Goal: Information Seeking & Learning: Learn about a topic

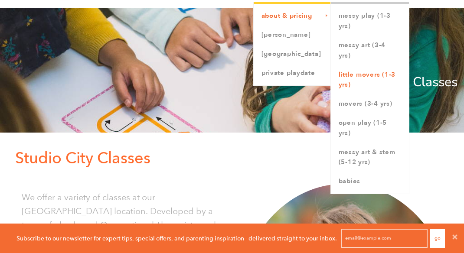
scroll to position [35, 0]
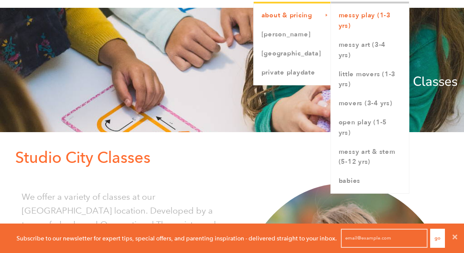
click at [367, 24] on link "Messy Play (1-3 yrs)" at bounding box center [370, 20] width 78 height 29
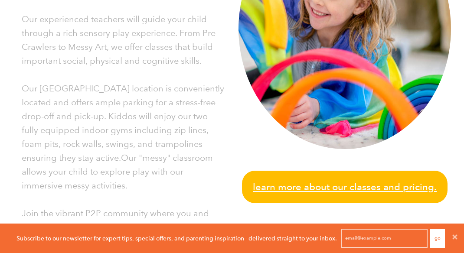
scroll to position [311, 0]
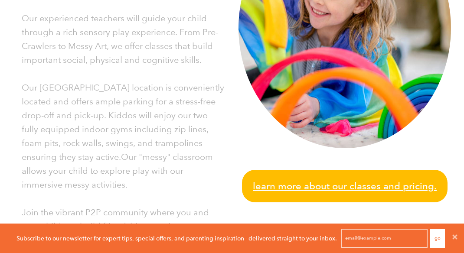
click at [294, 185] on span "Learn more about our classes and pricing." at bounding box center [345, 186] width 184 height 15
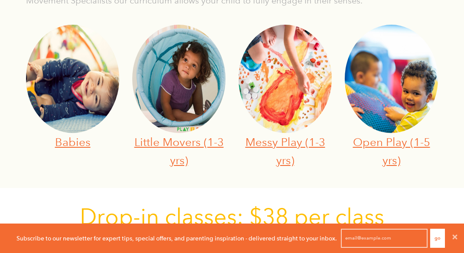
scroll to position [335, 0]
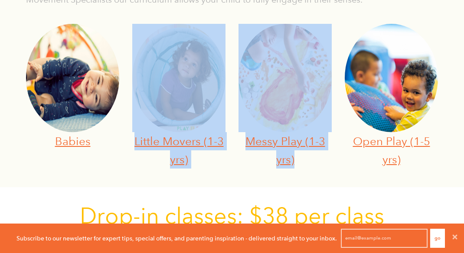
drag, startPoint x: 0, startPoint y: 0, endPoint x: 120, endPoint y: 144, distance: 186.9
click at [120, 146] on div "Let’s PLAY! Join one of our many play-based sensory classes to keep your little…" at bounding box center [232, 15] width 464 height 344
click at [87, 137] on link "Babies" at bounding box center [73, 140] width 36 height 13
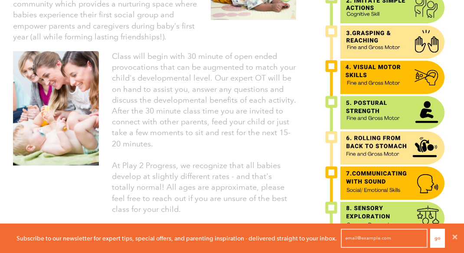
scroll to position [329, 0]
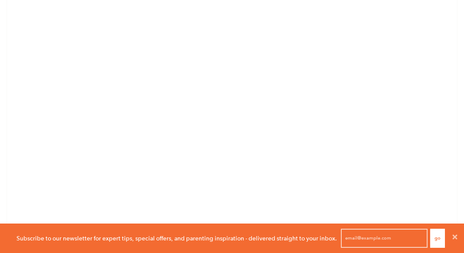
scroll to position [969, 0]
click at [452, 233] on span "Close" at bounding box center [455, 238] width 18 height 21
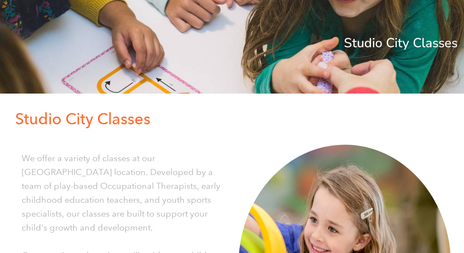
scroll to position [0, 0]
